Goal: Information Seeking & Learning: Learn about a topic

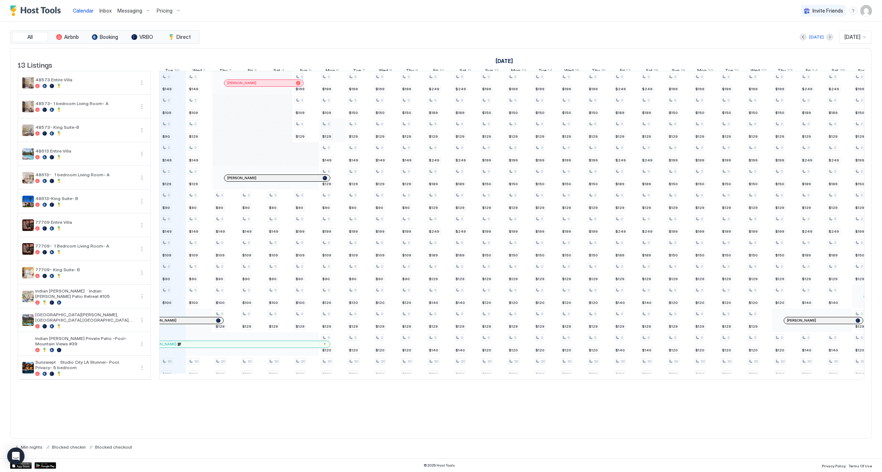
scroll to position [0, 414]
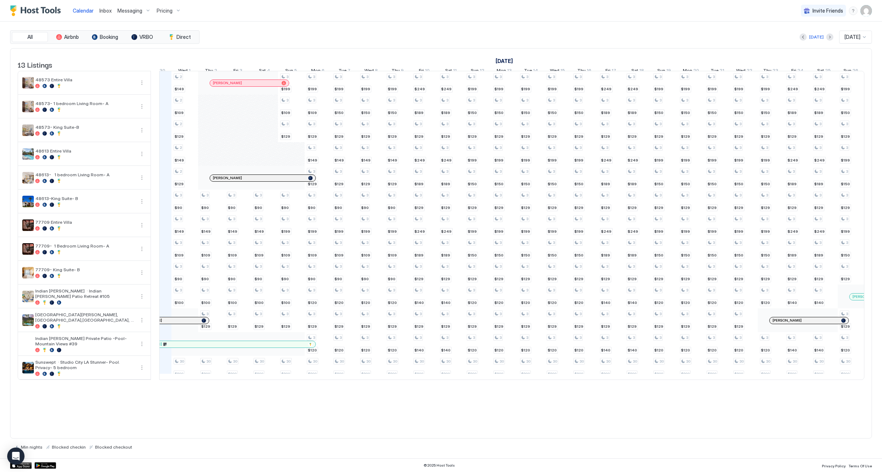
click at [163, 10] on span "Pricing" at bounding box center [165, 11] width 16 height 6
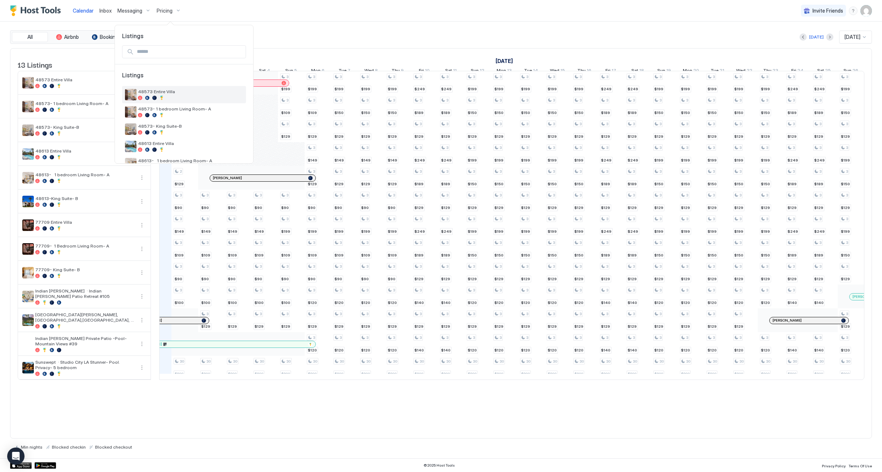
click at [180, 95] on div "48573 Entire Villa" at bounding box center [190, 94] width 105 height 11
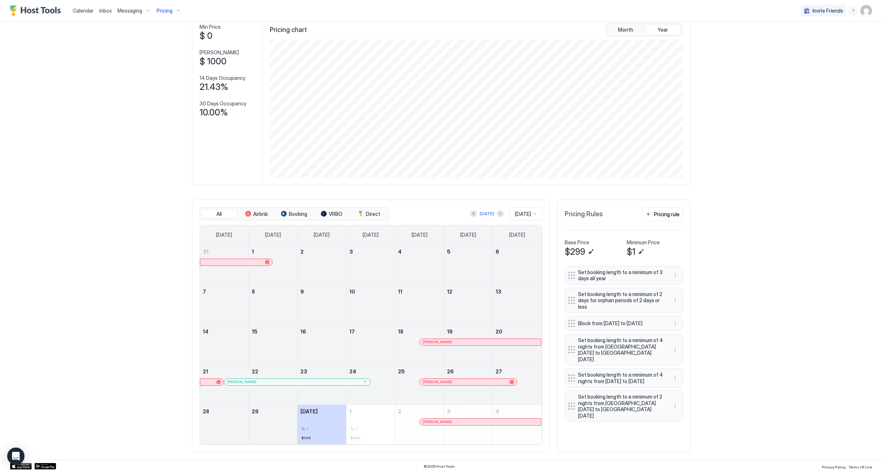
scroll to position [41, 0]
click at [497, 216] on button "Next month" at bounding box center [500, 215] width 7 height 7
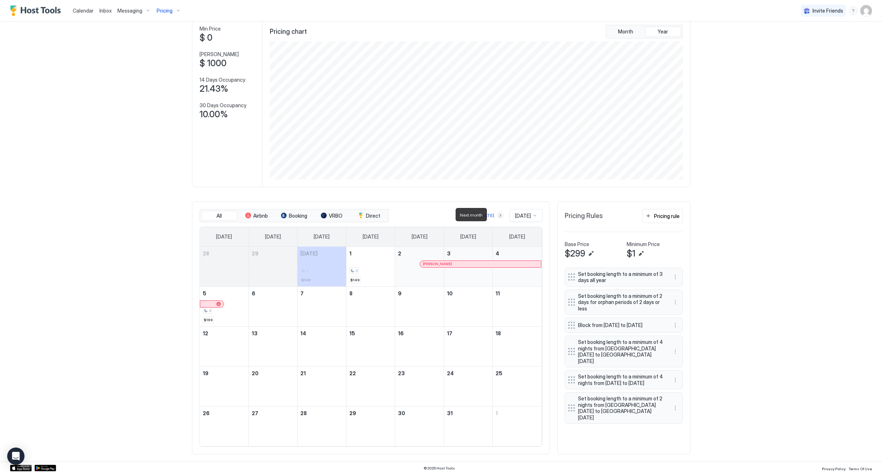
scroll to position [41, 0]
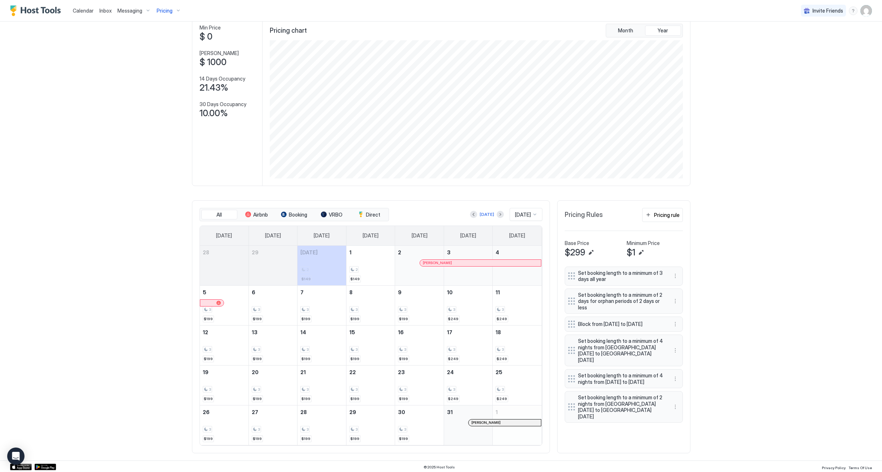
click at [167, 14] on div "Pricing" at bounding box center [169, 11] width 30 height 12
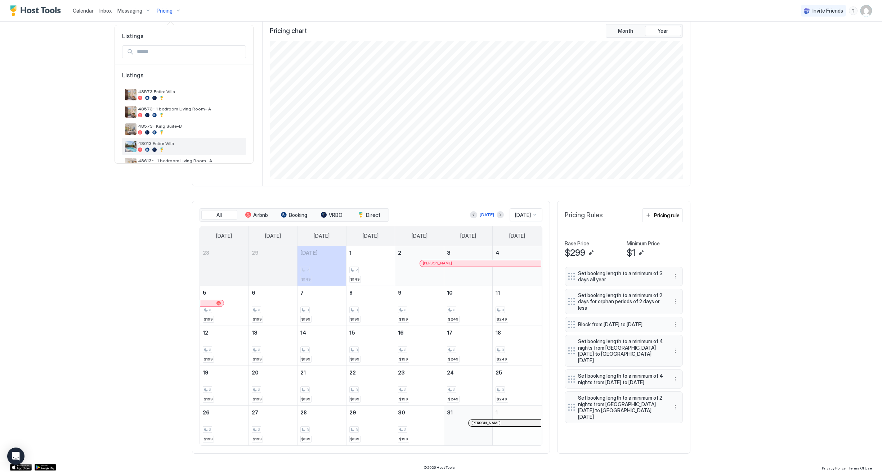
scroll to position [42, 0]
click at [181, 146] on span "48613 Entire Villa" at bounding box center [190, 143] width 105 height 5
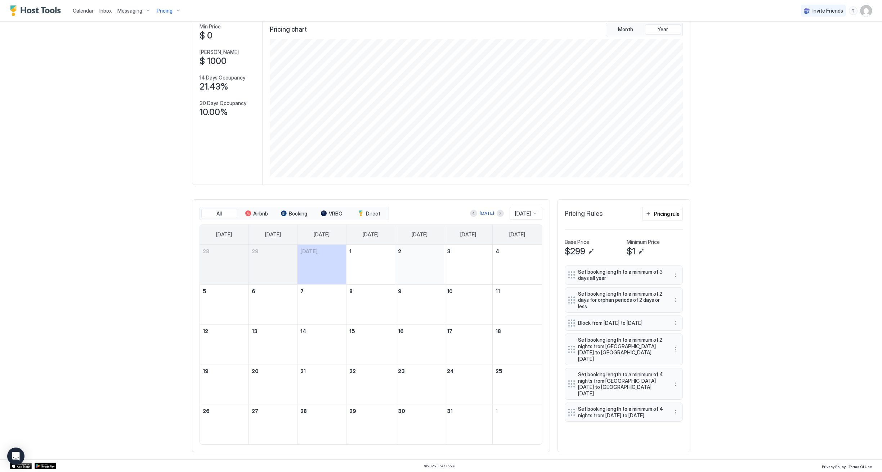
scroll to position [42, 0]
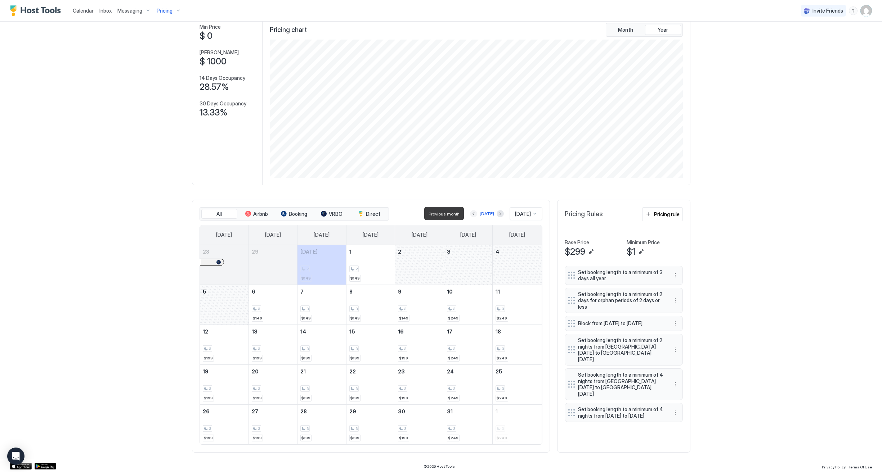
click at [470, 214] on button "Previous month" at bounding box center [473, 213] width 7 height 7
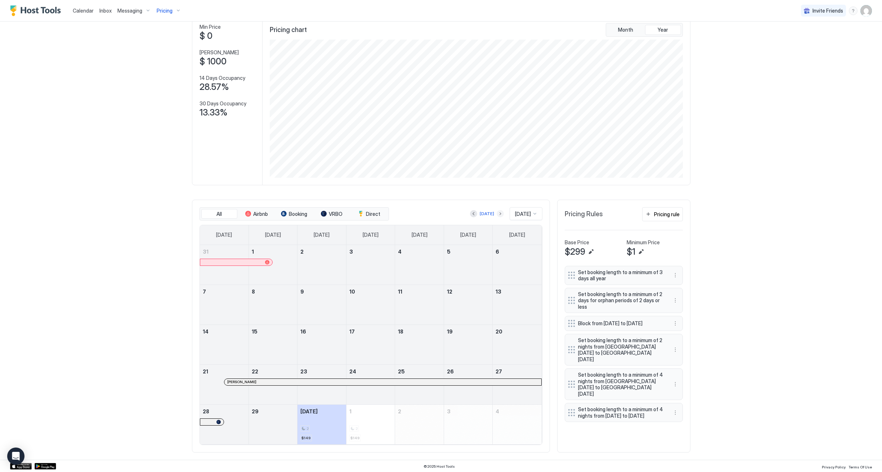
click at [497, 212] on button "Next month" at bounding box center [500, 213] width 7 height 7
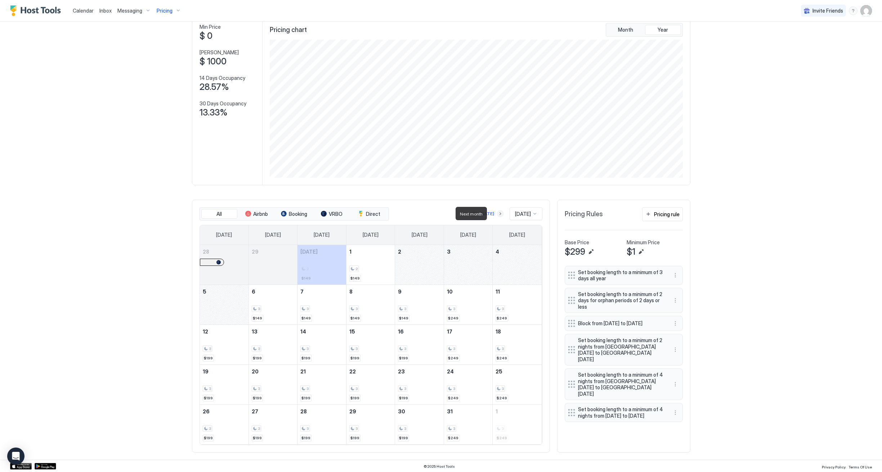
scroll to position [14, 0]
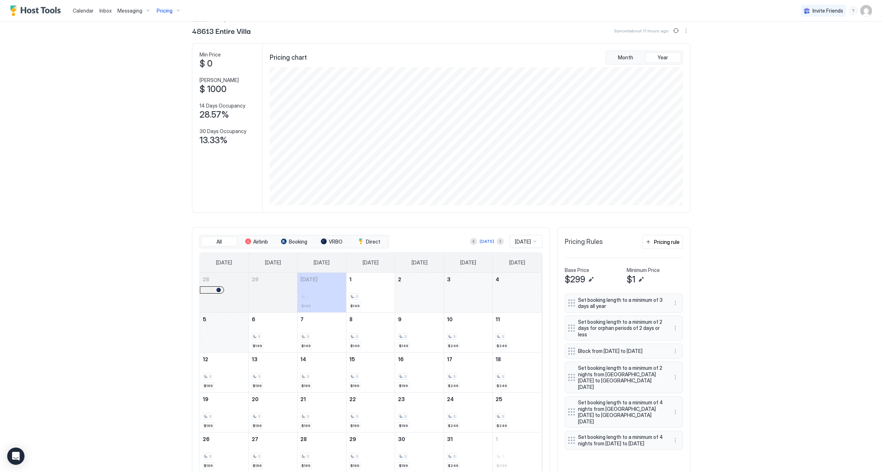
click at [73, 10] on span "Calendar" at bounding box center [83, 11] width 21 height 6
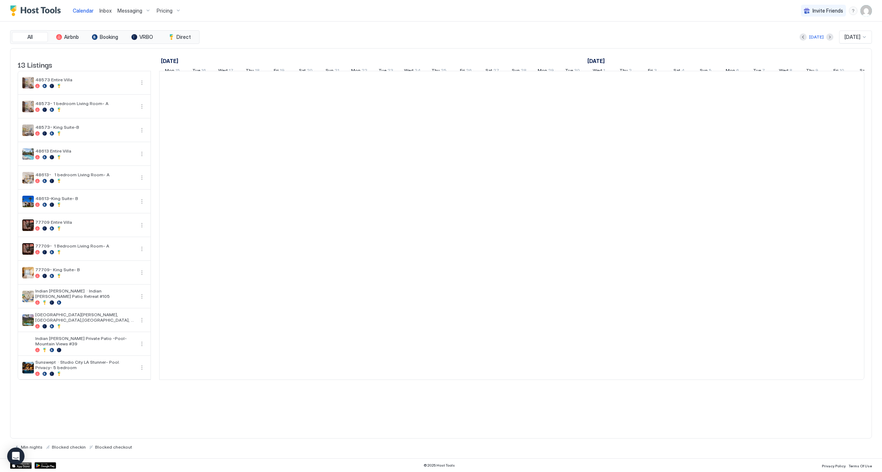
scroll to position [0, 400]
